Goal: Task Accomplishment & Management: Complete application form

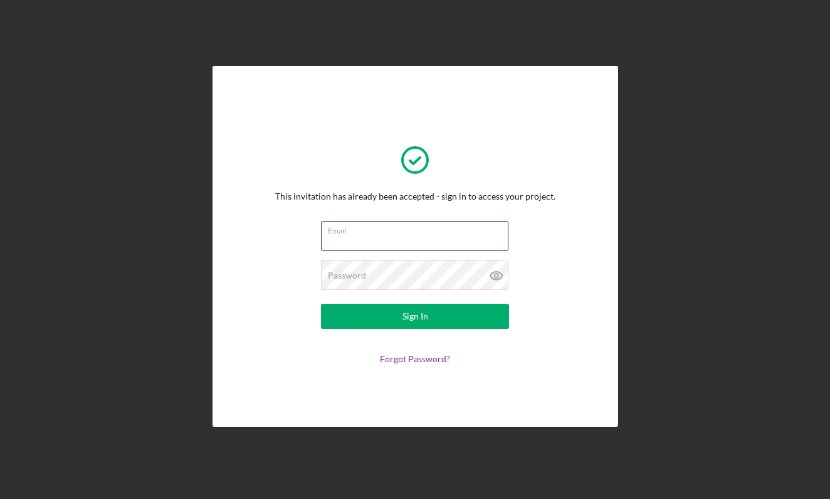
type input "[EMAIL_ADDRESS][DOMAIN_NAME]"
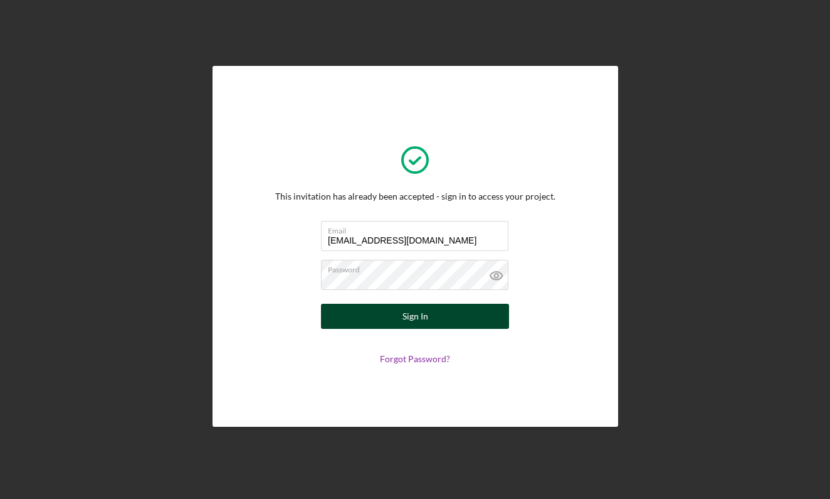
click at [426, 310] on div "Sign In" at bounding box center [416, 316] width 26 height 25
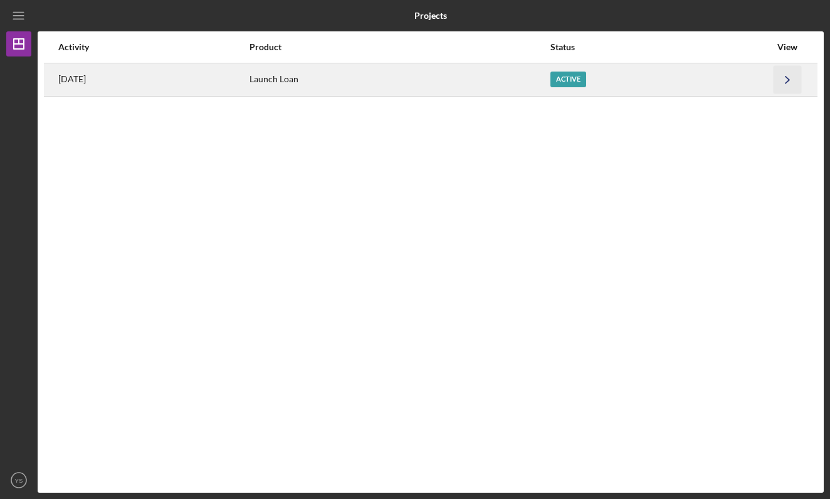
click at [775, 84] on icon "Icon/Navigate" at bounding box center [788, 79] width 28 height 28
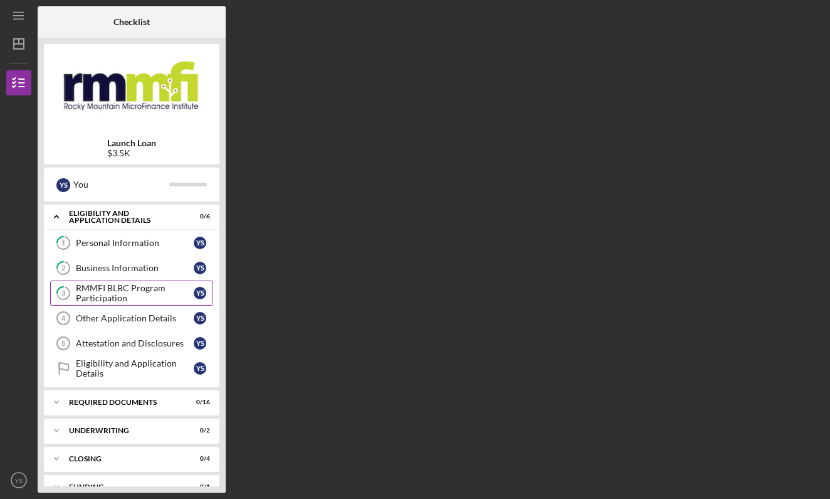
click at [188, 301] on div "RMMFI BLBC Program Participation" at bounding box center [135, 293] width 118 height 20
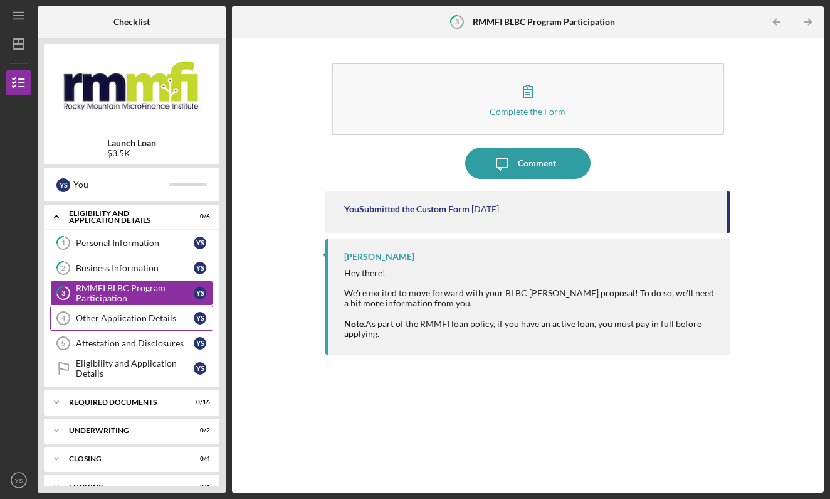
click at [165, 322] on div "Other Application Details" at bounding box center [135, 318] width 118 height 10
